Goal: Task Accomplishment & Management: Manage account settings

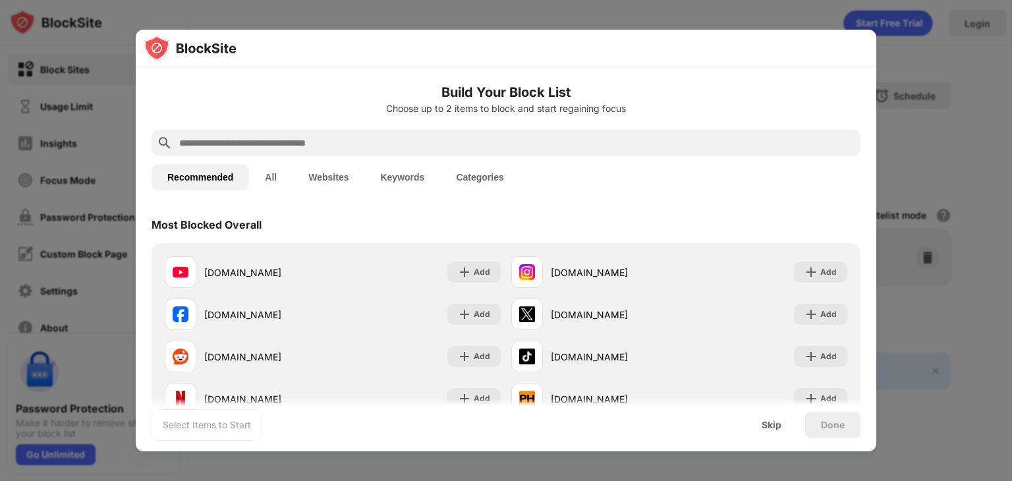
click at [944, 241] on div at bounding box center [506, 240] width 1012 height 481
click at [908, 301] on div at bounding box center [506, 240] width 1012 height 481
click at [765, 435] on div "Skip" at bounding box center [771, 425] width 51 height 26
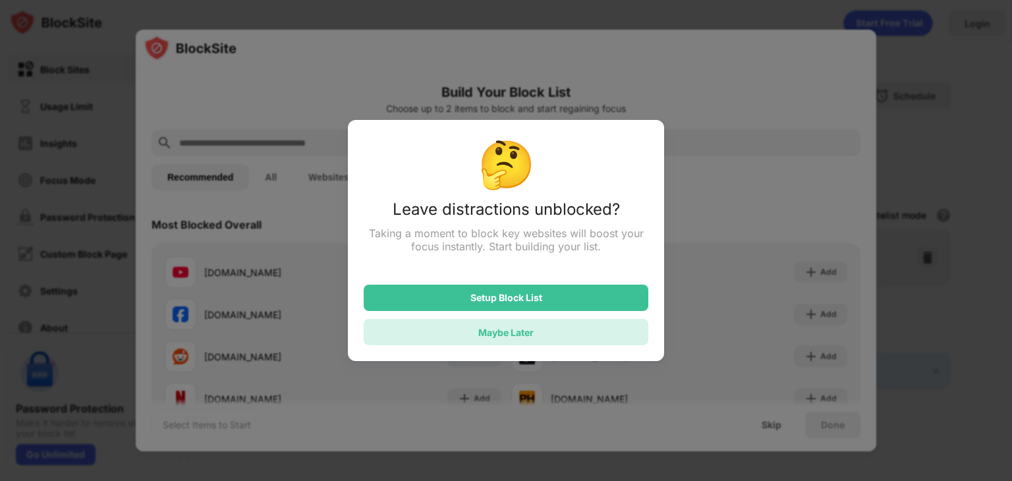
click at [514, 338] on div "Maybe Later" at bounding box center [505, 332] width 55 height 11
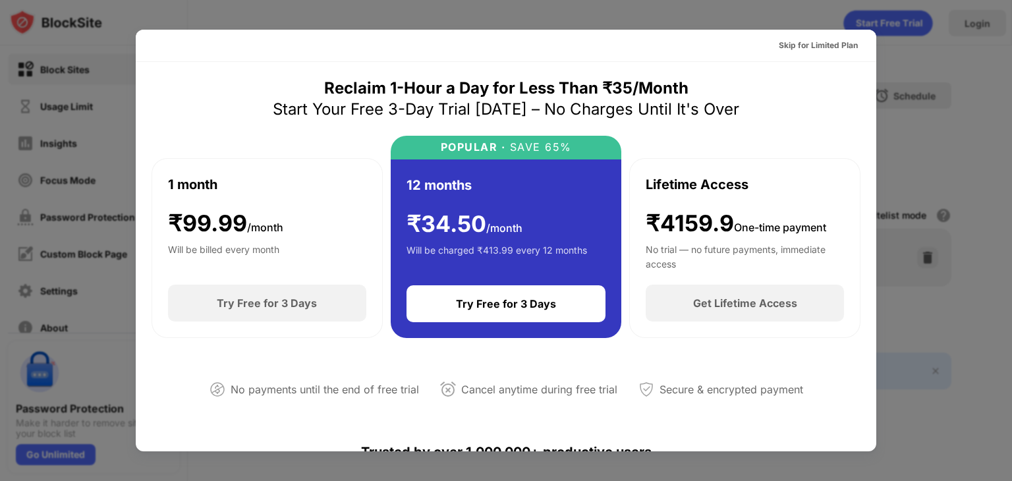
click at [951, 161] on div at bounding box center [506, 240] width 1012 height 481
click at [809, 52] on div "Skip for Limited Plan" at bounding box center [818, 45] width 100 height 21
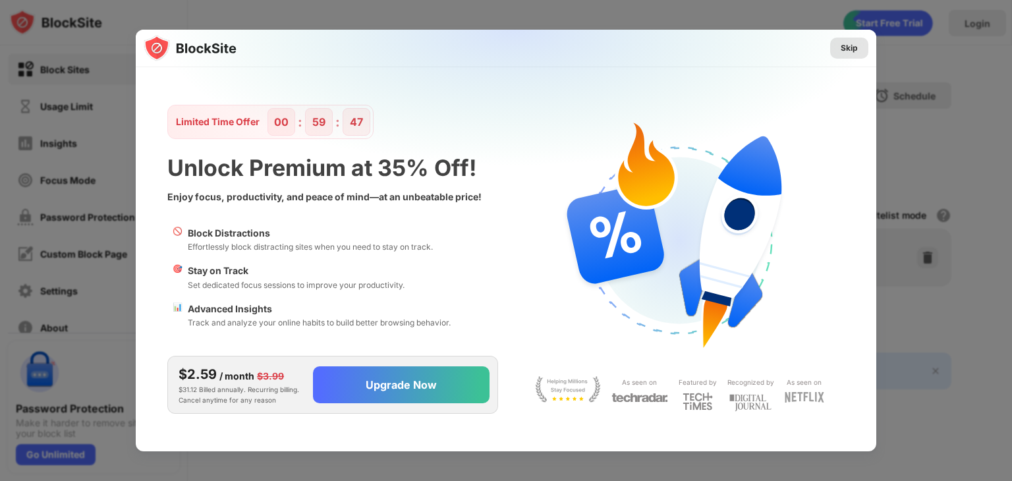
click at [846, 42] on div "Skip" at bounding box center [849, 48] width 17 height 13
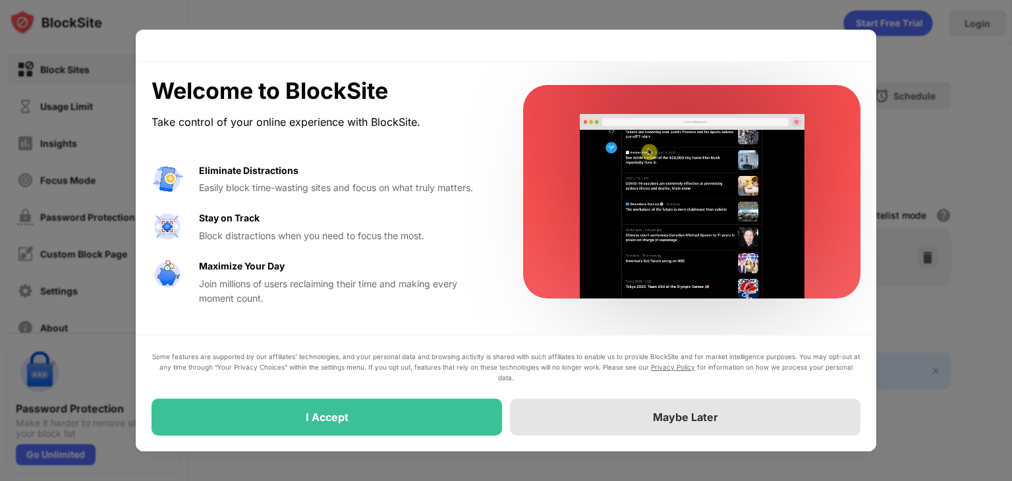
click at [614, 420] on div "Maybe Later" at bounding box center [685, 417] width 351 height 37
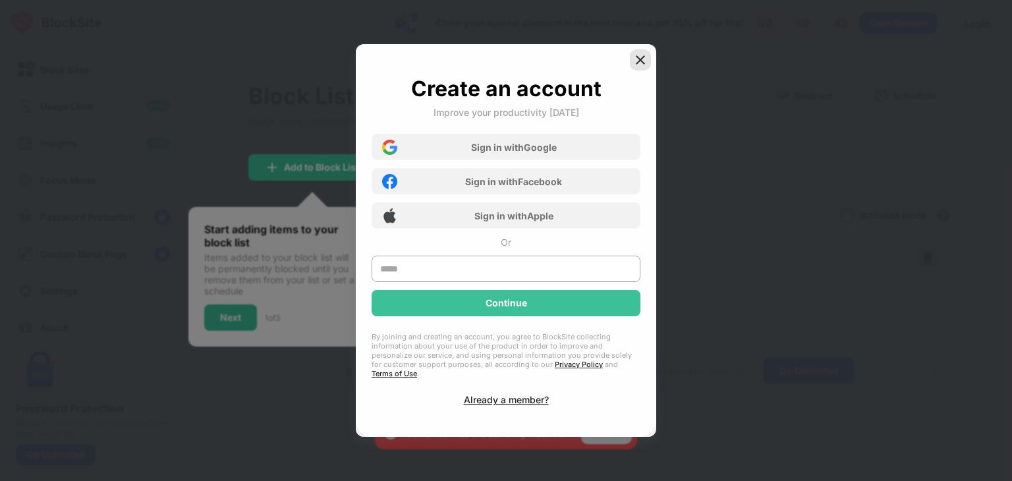
click at [643, 65] on img at bounding box center [640, 59] width 13 height 13
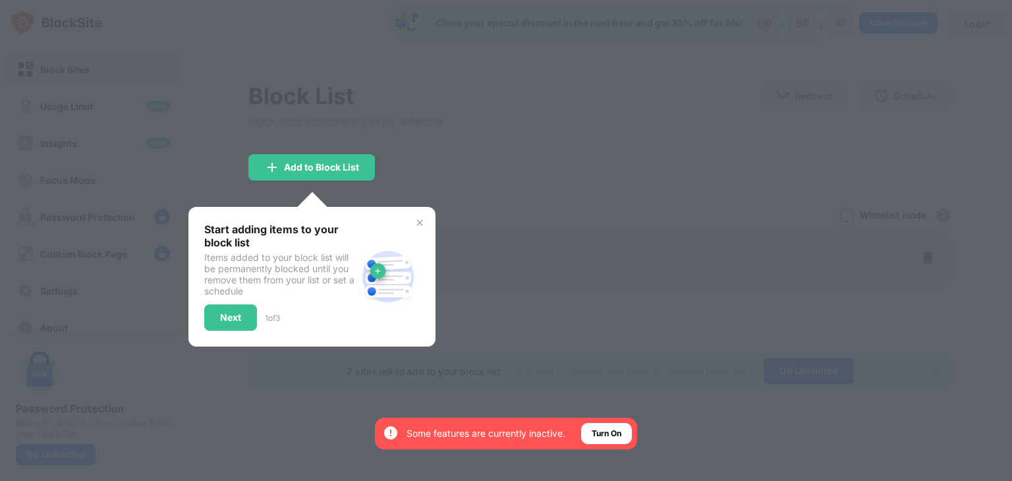
click at [419, 220] on img at bounding box center [420, 222] width 11 height 11
